Goal: Task Accomplishment & Management: Use online tool/utility

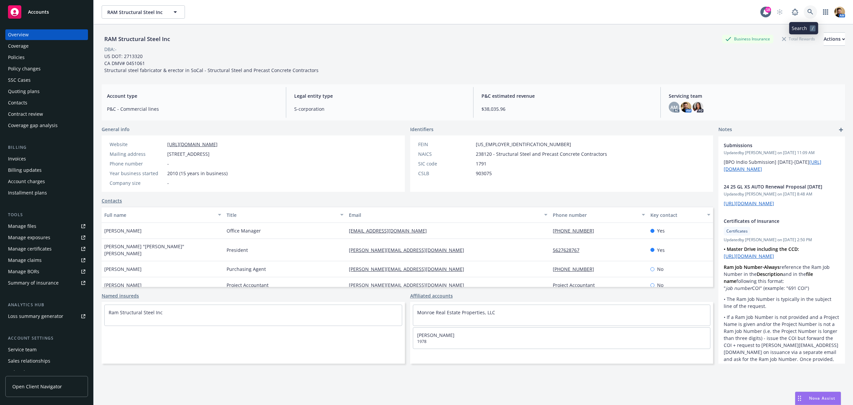
click at [807, 9] on icon at bounding box center [810, 12] width 6 height 6
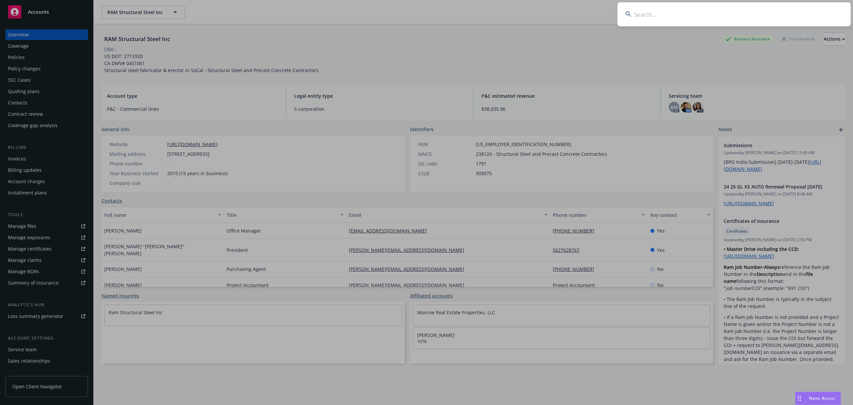
click at [761, 15] on input at bounding box center [734, 14] width 233 height 24
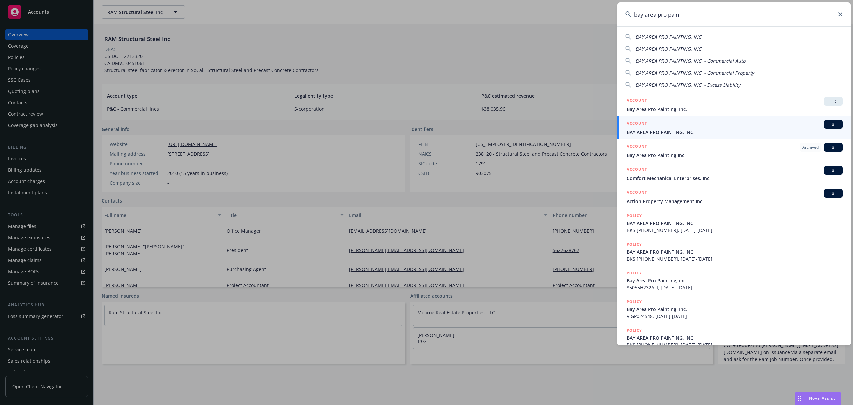
type input "bay area pro pain"
click at [637, 129] on span "BAY AREA PRO PAINTING, INC." at bounding box center [735, 132] width 216 height 7
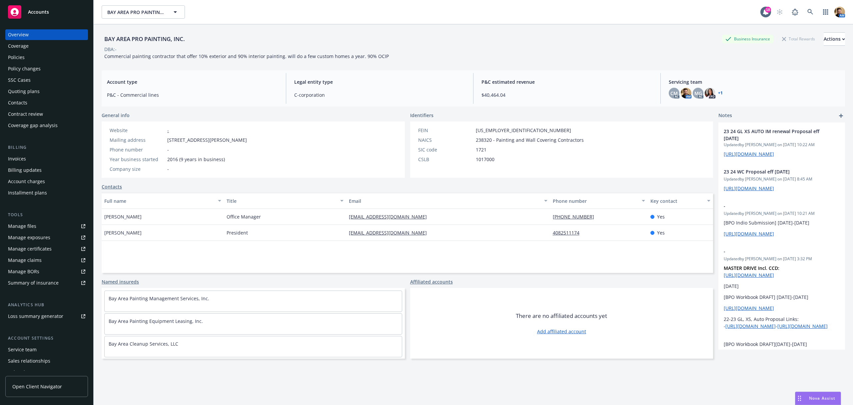
click at [38, 237] on div "Manage exposures" at bounding box center [29, 237] width 42 height 11
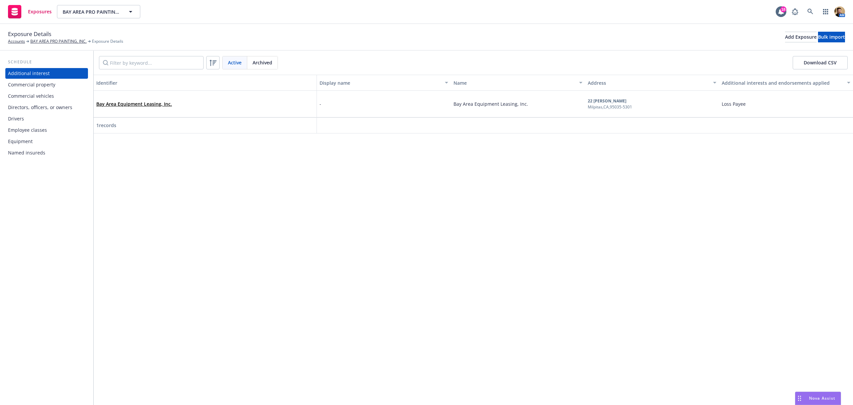
click at [40, 97] on div "Commercial vehicles" at bounding box center [31, 96] width 46 height 11
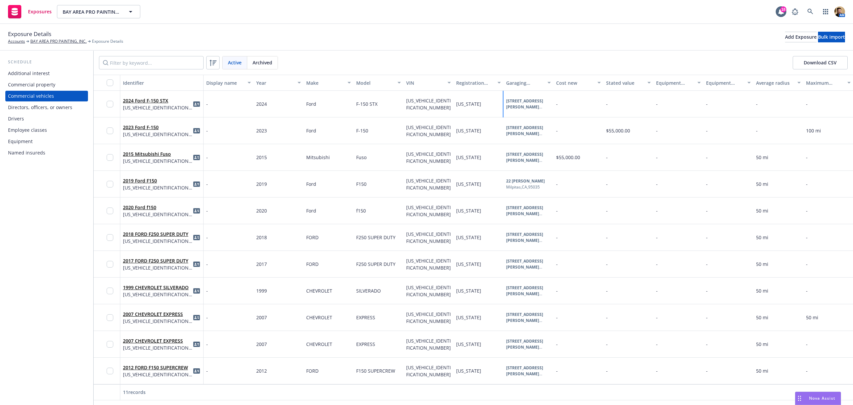
click at [520, 110] on div "Milpitas , [GEOGRAPHIC_DATA] , 95035" at bounding box center [528, 113] width 45 height 6
click at [594, 119] on div "[STREET_ADDRESS][PERSON_NAME]" at bounding box center [608, 115] width 92 height 13
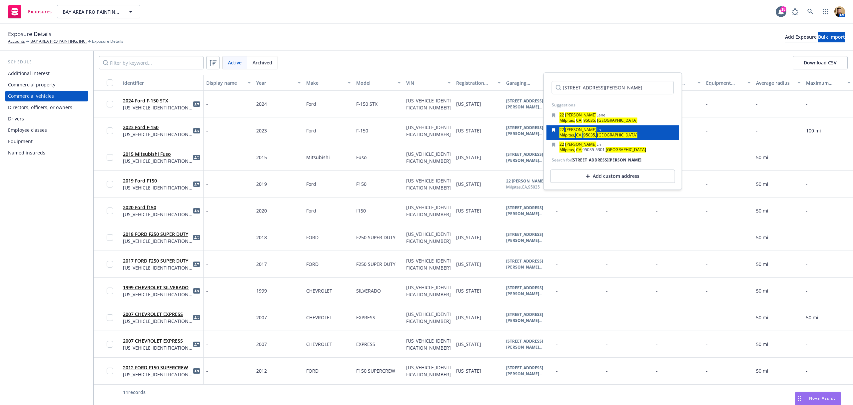
scroll to position [2, 0]
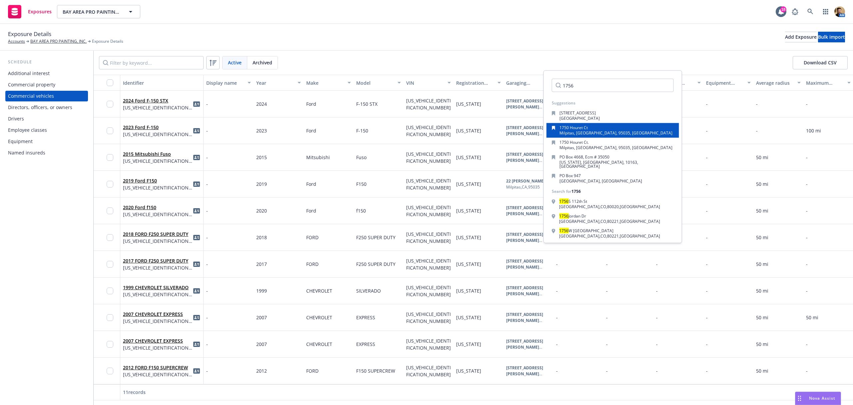
type input "1756"
click at [577, 127] on span "1750 Houret Ct" at bounding box center [574, 128] width 28 height 6
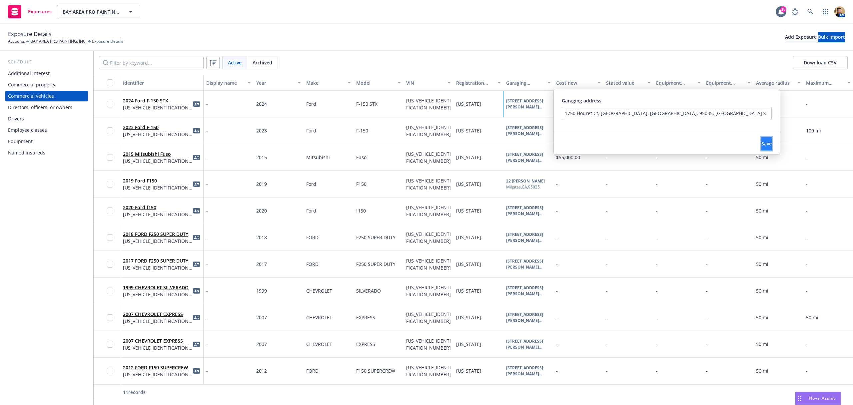
click at [761, 143] on span "Save" at bounding box center [766, 143] width 10 height 6
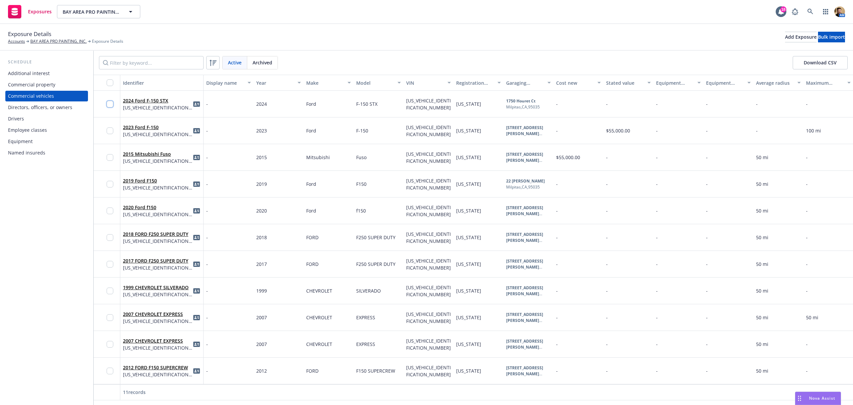
click at [109, 103] on input "checkbox" at bounding box center [110, 104] width 7 height 7
click at [459, 390] on span "Generate Auto ID cards" at bounding box center [460, 389] width 53 height 6
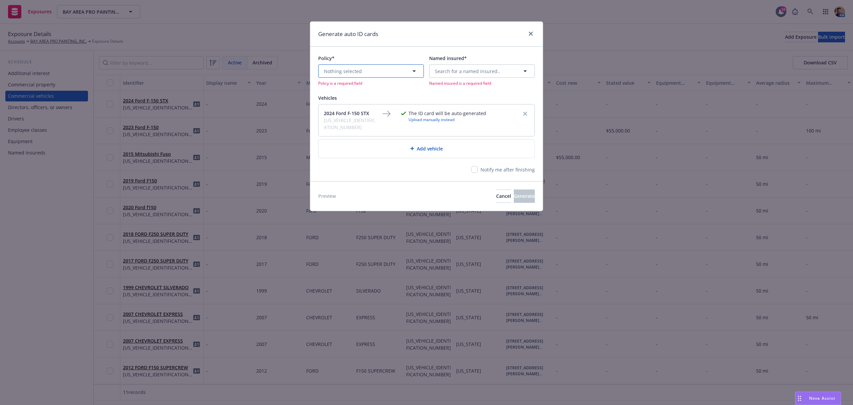
click at [348, 71] on span "Nothing selected" at bounding box center [343, 71] width 38 height 7
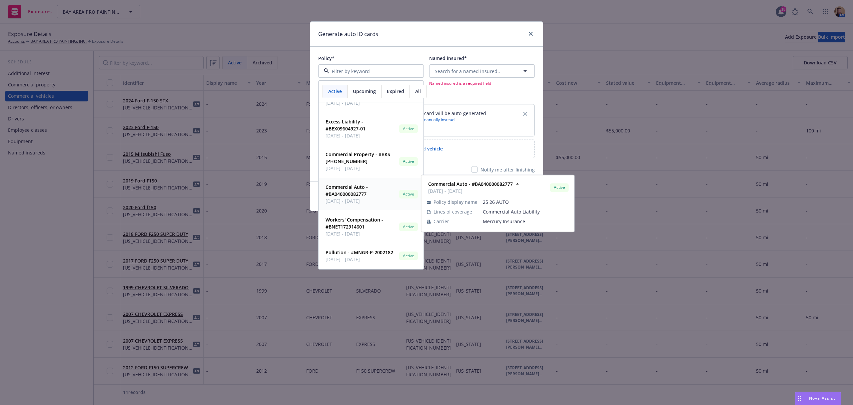
scroll to position [29, 0]
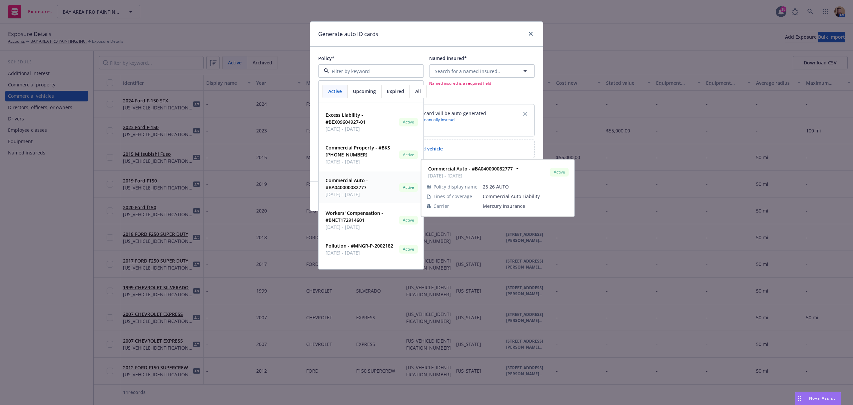
click at [347, 187] on strong "Commercial Auto - #BA040000082777" at bounding box center [347, 183] width 42 height 13
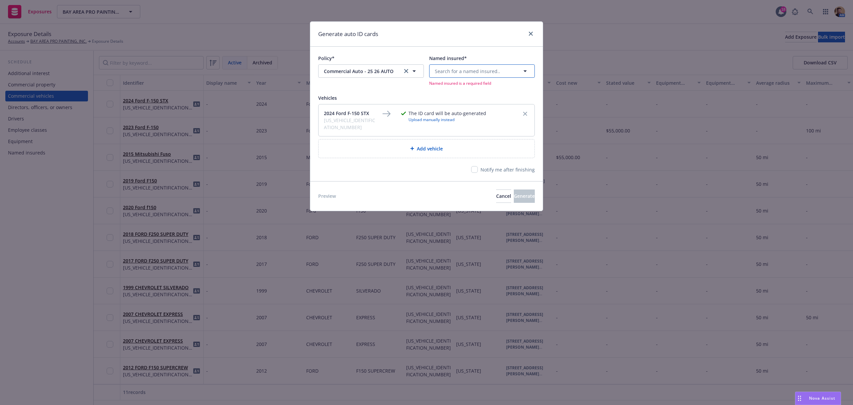
click at [451, 71] on span "Search for a named insured.." at bounding box center [467, 71] width 65 height 7
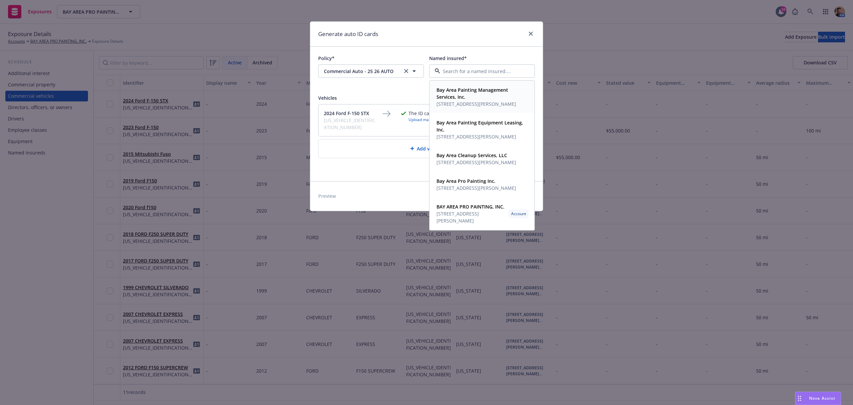
click at [459, 96] on strong "Bay Area Painting Management Services, Inc." at bounding box center [473, 93] width 72 height 13
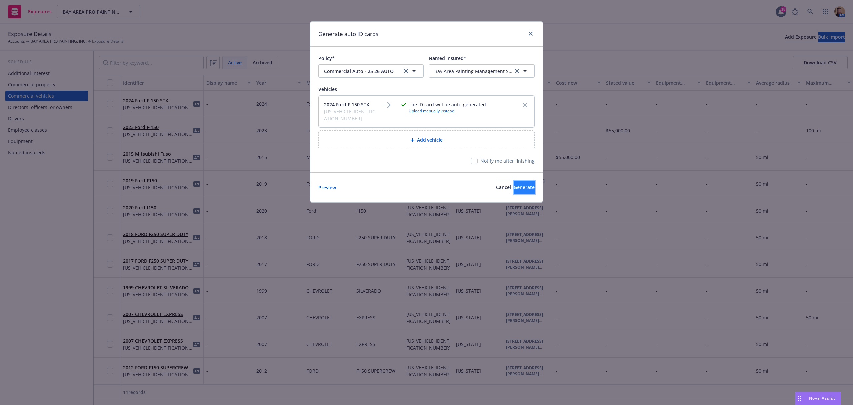
click at [514, 184] on span "Generate" at bounding box center [524, 187] width 21 height 6
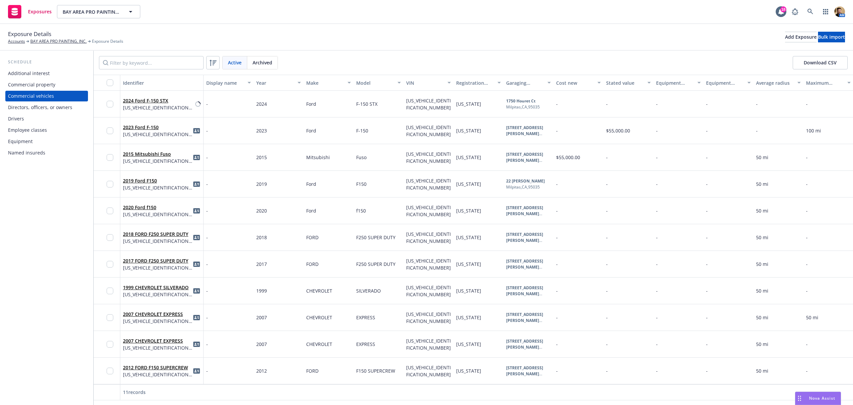
click at [41, 81] on div "Commercial property" at bounding box center [31, 84] width 47 height 11
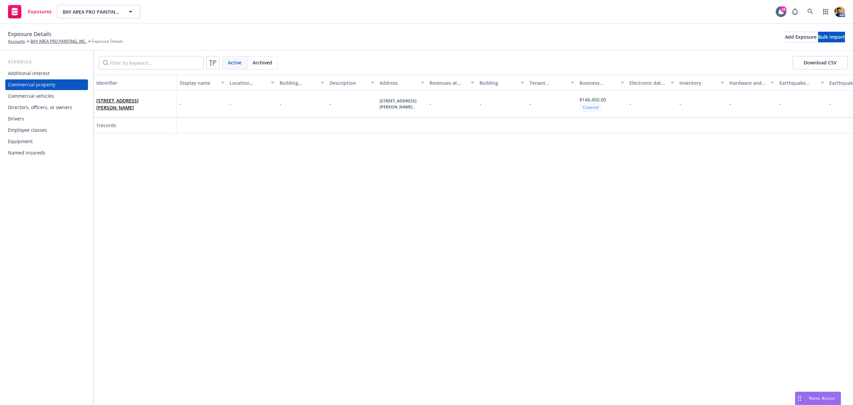
click at [38, 97] on div "Commercial vehicles" at bounding box center [31, 96] width 46 height 11
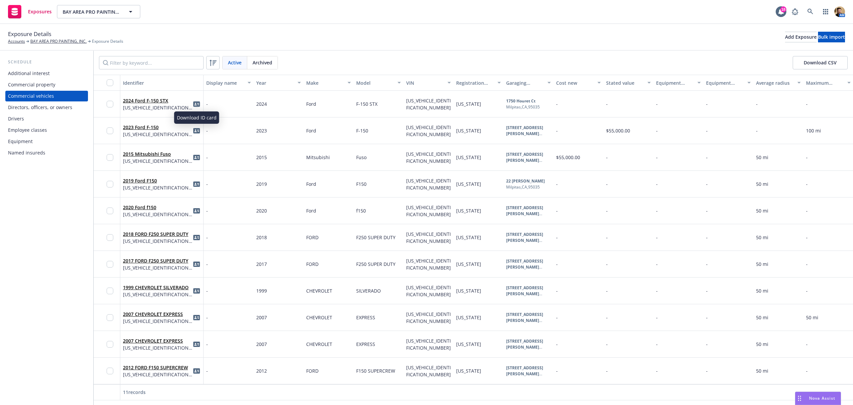
click at [194, 104] on icon "idCard" at bounding box center [196, 103] width 7 height 5
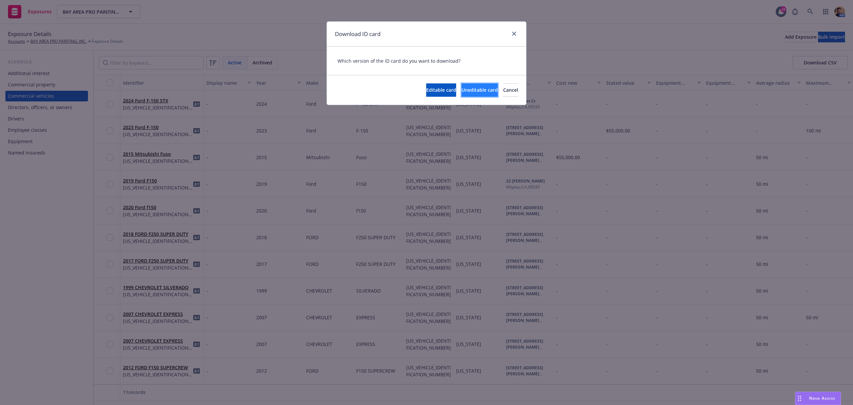
click at [462, 88] on span "Uneditable card" at bounding box center [480, 90] width 36 height 6
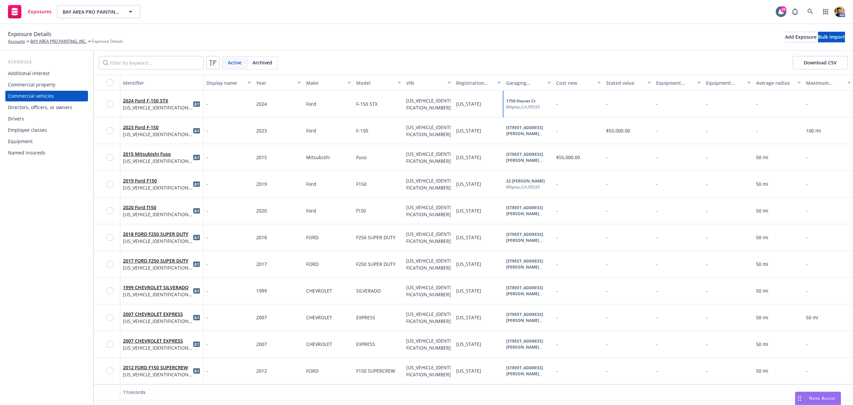
click at [522, 102] on b "1750 Houret Ct" at bounding box center [520, 101] width 29 height 6
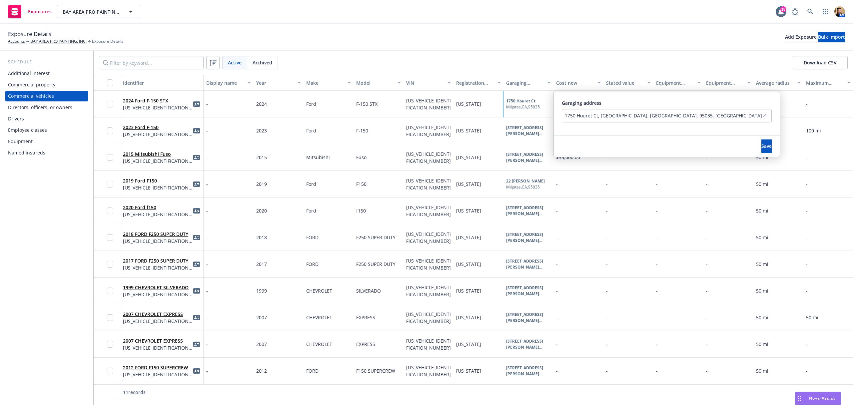
click at [584, 117] on div "1750 Houret Ct, [GEOGRAPHIC_DATA], [GEOGRAPHIC_DATA], 95035, [GEOGRAPHIC_DATA]" at bounding box center [663, 115] width 197 height 7
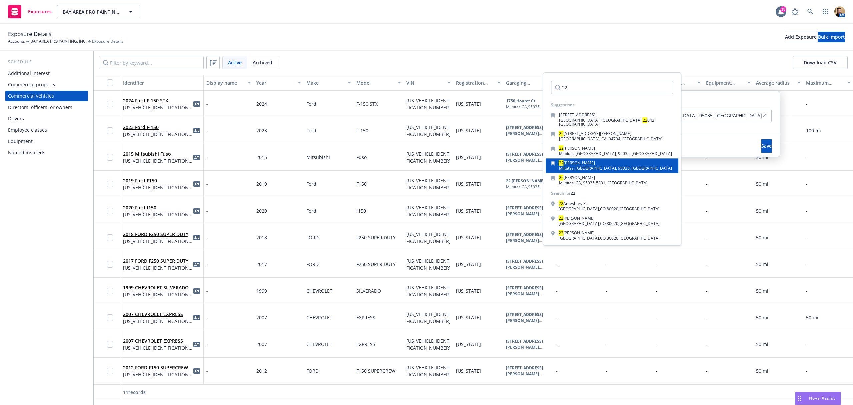
type input "22"
click at [572, 160] on span "[PERSON_NAME]" at bounding box center [579, 163] width 31 height 6
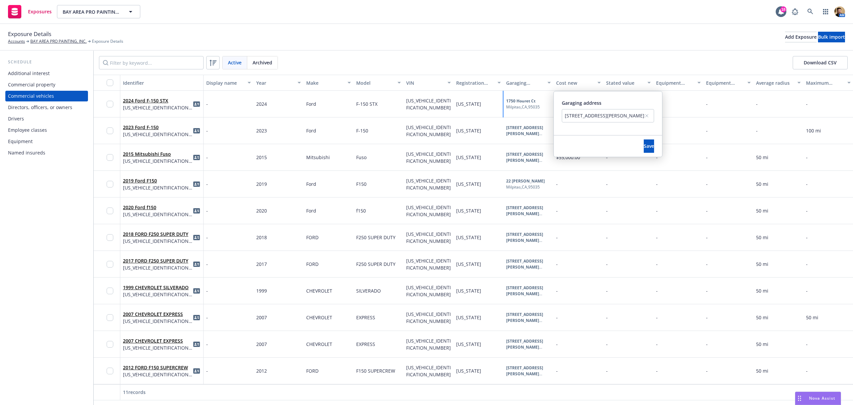
click at [576, 114] on div "[STREET_ADDRESS][PERSON_NAME]" at bounding box center [605, 115] width 80 height 7
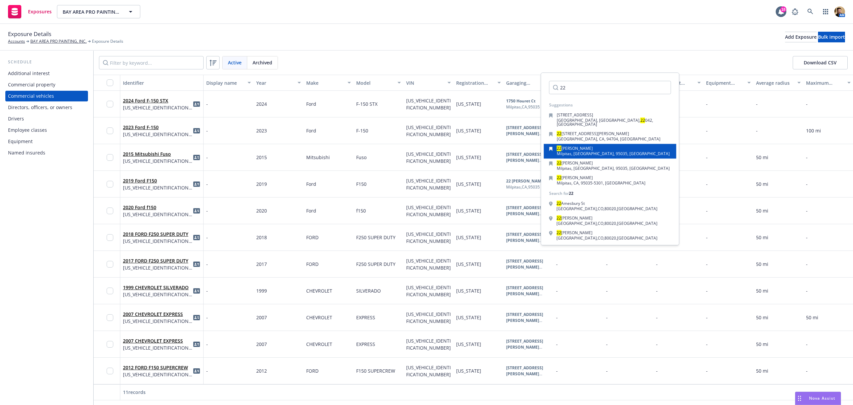
type input "22"
click at [572, 144] on div "[STREET_ADDRESS][PERSON_NAME]" at bounding box center [610, 151] width 133 height 15
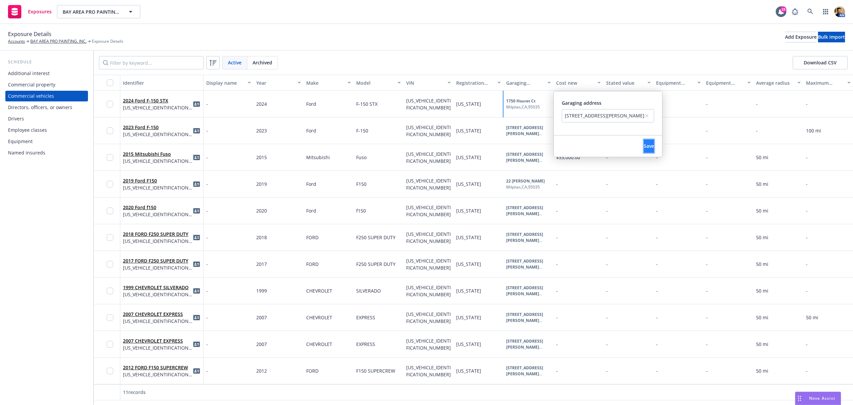
click at [644, 145] on span "Save" at bounding box center [649, 146] width 10 height 6
click at [367, 35] on div "Exposure Details Accounts BAY AREA PRO PAINTING, INC. Exposure Details Add Expo…" at bounding box center [426, 37] width 837 height 15
